Goal: Task Accomplishment & Management: Use online tool/utility

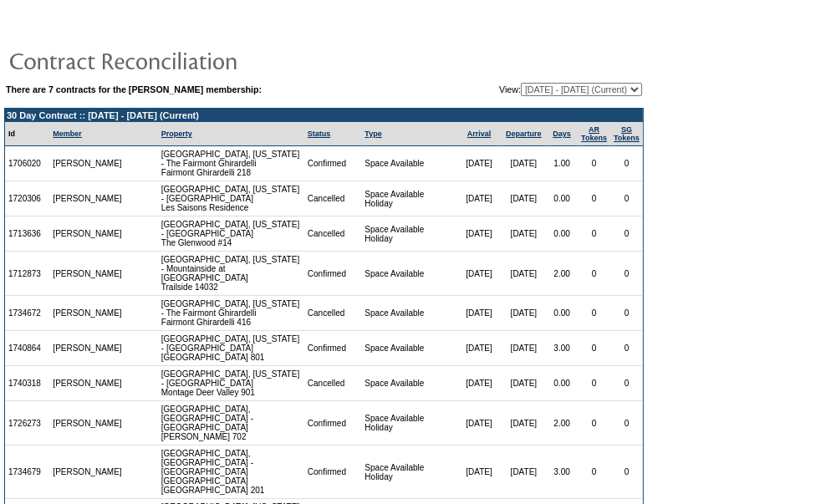
click at [521, 88] on select "04/28/22 - 10/31/23 11/01/23 - 10/31/24 11/01/24 - 10/31/25 (Current) 11/01/25 …" at bounding box center [581, 89] width 121 height 13
select select "130633"
click at [521, 83] on select "04/28/22 - 10/31/23 11/01/23 - 10/31/24 11/01/24 - 10/31/25 (Current) 11/01/25 …" at bounding box center [581, 89] width 121 height 13
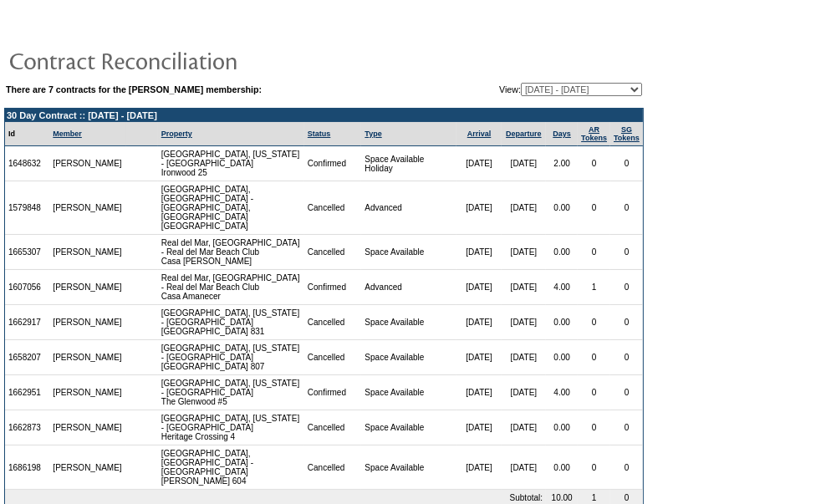
scroll to position [33, 0]
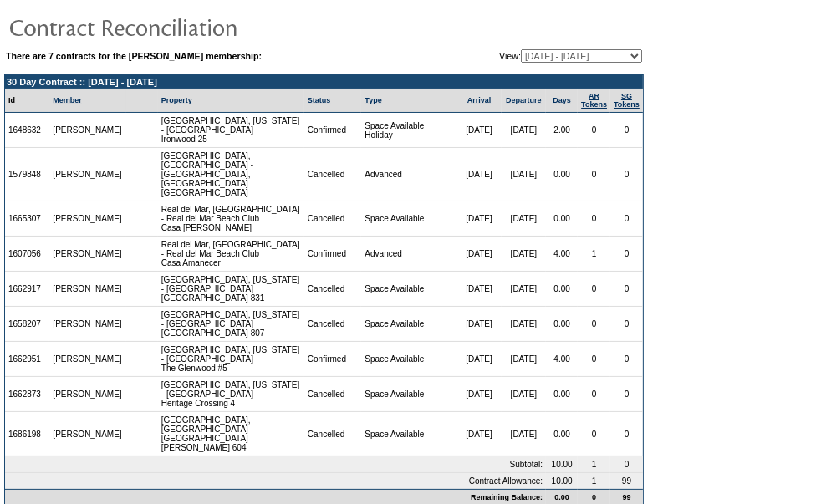
click at [565, 57] on select "[DATE] - [DATE] [DATE] - [DATE] [DATE] - [DATE] (Current) [DATE] - [DATE] [DATE…" at bounding box center [581, 55] width 121 height 13
select select "130635"
click at [521, 49] on select "[DATE] - [DATE] [DATE] - [DATE] [DATE] - [DATE] (Current) [DATE] - [DATE] [DATE…" at bounding box center [581, 55] width 121 height 13
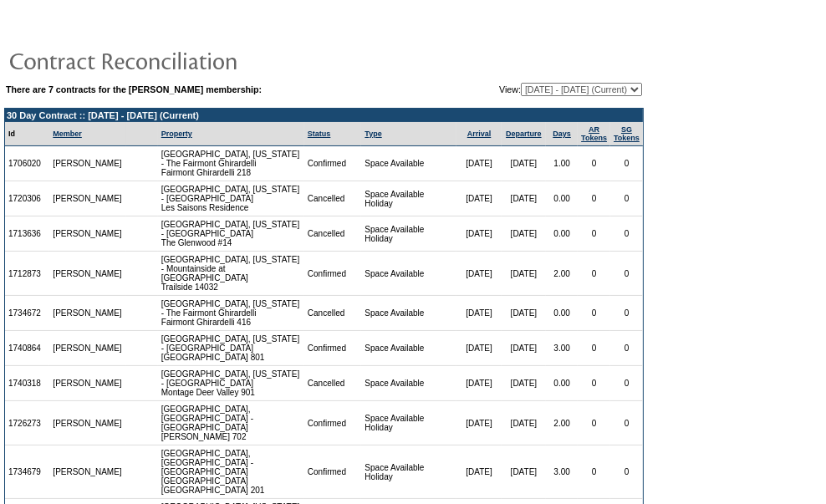
click at [612, 93] on select "[DATE] - [DATE] [DATE] - [DATE] [DATE] - [DATE] (Current) [DATE] - [DATE] [DATE…" at bounding box center [581, 89] width 121 height 13
select select "130633"
click at [521, 83] on select "04/28/22 - 10/31/23 11/01/23 - 10/31/24 11/01/24 - 10/31/25 (Current) 11/01/25 …" at bounding box center [581, 89] width 121 height 13
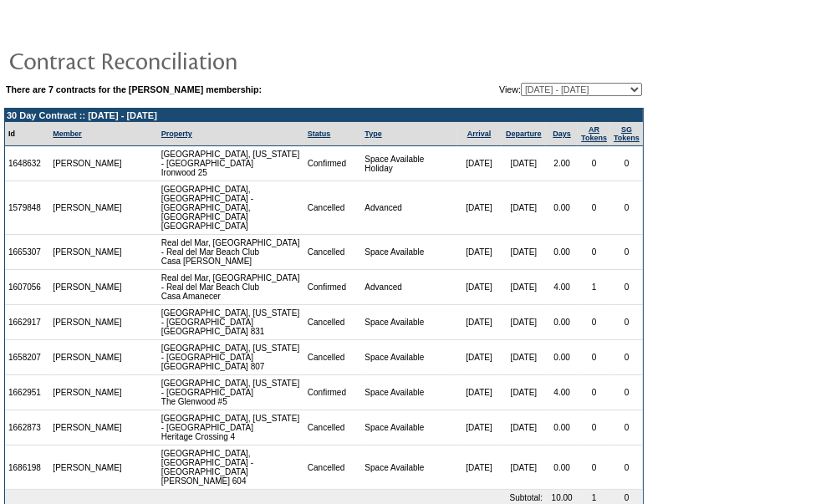
scroll to position [33, 0]
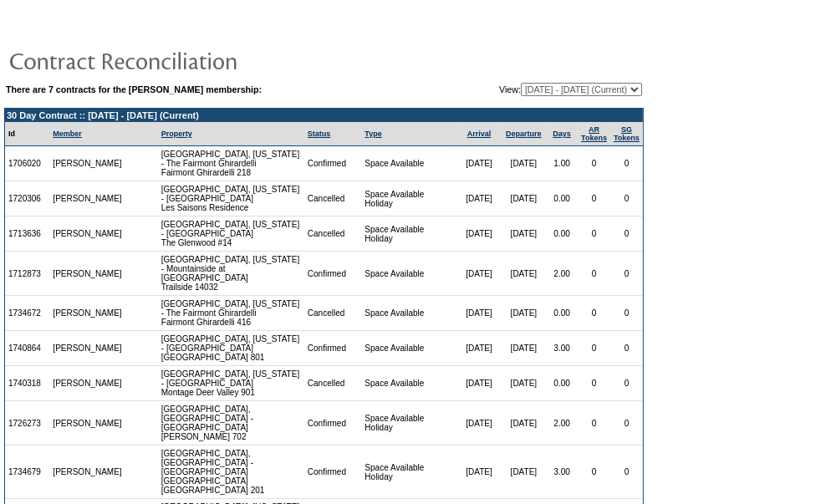
click at [615, 91] on select "04/28/22 - 10/31/23 11/01/23 - 10/31/24 11/01/24 - 10/31/25 (Current) 11/01/25 …" at bounding box center [581, 89] width 121 height 13
select select "130637"
click at [521, 83] on select "04/28/22 - 10/31/23 11/01/23 - 10/31/24 11/01/24 - 10/31/25 (Current) 11/01/25 …" at bounding box center [581, 89] width 121 height 13
